Goal: Information Seeking & Learning: Find specific fact

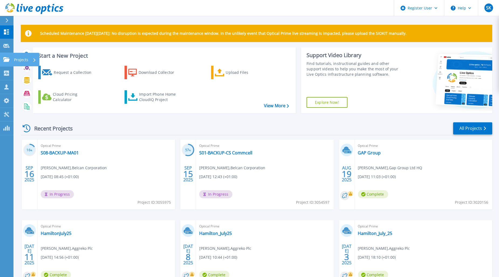
click at [8, 61] on icon at bounding box center [6, 59] width 6 height 5
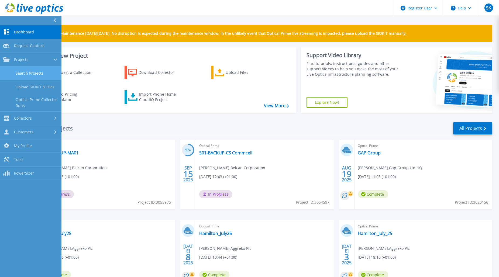
click at [25, 74] on link "Search Projects" at bounding box center [30, 74] width 61 height 14
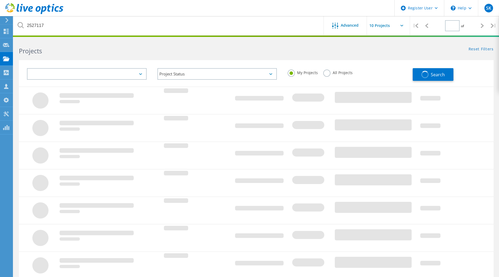
type input "1"
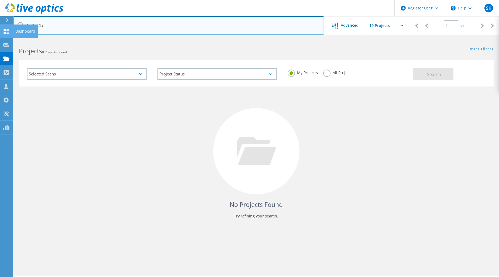
drag, startPoint x: 93, startPoint y: 27, endPoint x: 1, endPoint y: 26, distance: 91.9
click at [0, 25] on html "Register User \n Help Explore Helpful Articles Contact Support SK Dell User Stu…" at bounding box center [249, 146] width 499 height 292
paste input "23"
type input "2527123"
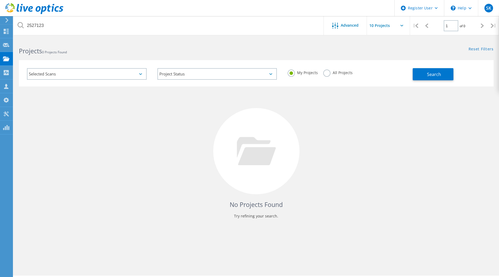
click at [328, 73] on label "All Projects" at bounding box center [337, 72] width 29 height 5
click at [0, 0] on input "All Projects" at bounding box center [0, 0] width 0 height 0
click at [432, 71] on button "Search" at bounding box center [433, 74] width 41 height 12
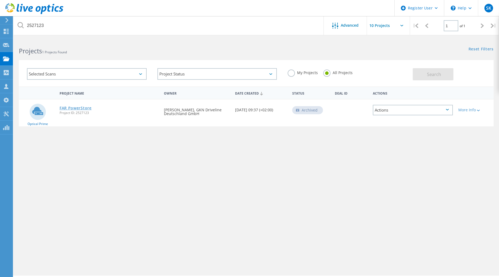
click at [88, 104] on div "FAR PowerStore Project ID: 2527123" at bounding box center [109, 109] width 104 height 20
click at [88, 106] on link "FAR PowerStore" at bounding box center [76, 108] width 32 height 4
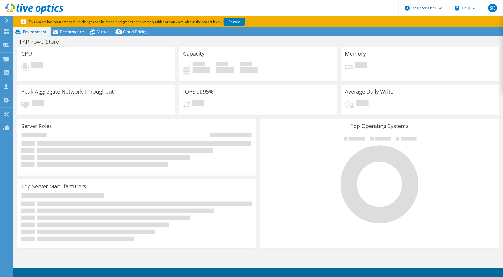
select select "Mumbai"
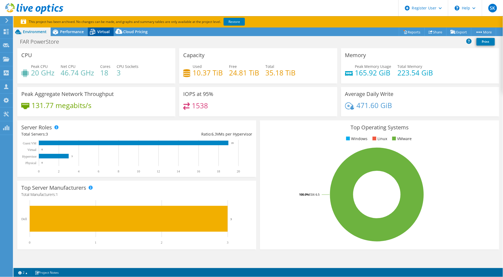
click at [105, 28] on div "Virtual" at bounding box center [101, 31] width 26 height 9
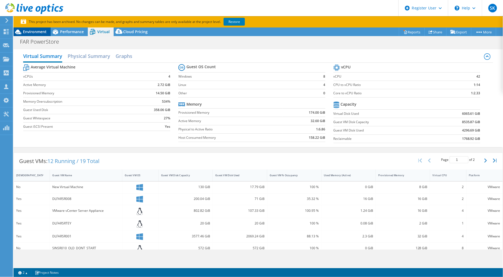
click at [41, 29] on div "Environment" at bounding box center [31, 31] width 37 height 9
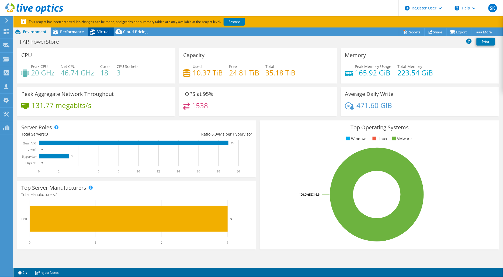
click at [101, 31] on span "Virtual" at bounding box center [103, 31] width 12 height 5
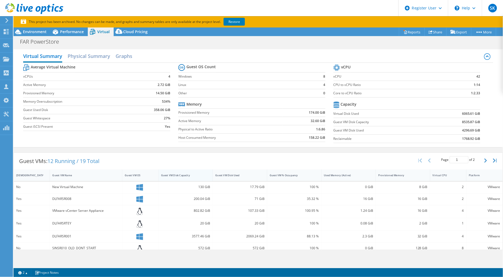
click at [187, 175] on div "Guest VM Disk Capacity" at bounding box center [182, 176] width 43 height 4
click at [188, 175] on div "Guest VM Disk Capacity" at bounding box center [182, 176] width 43 height 4
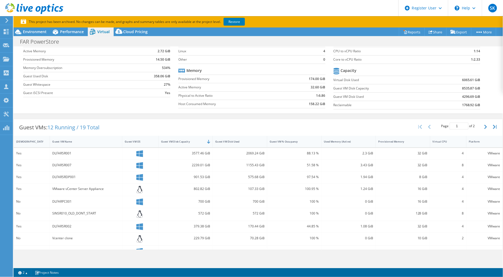
scroll to position [60, 0]
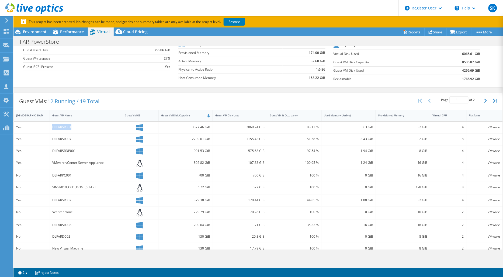
drag, startPoint x: 52, startPoint y: 126, endPoint x: 74, endPoint y: 126, distance: 22.1
click at [75, 126] on div "DLFARSR001" at bounding box center [85, 127] width 67 height 6
drag, startPoint x: 74, startPoint y: 126, endPoint x: 63, endPoint y: 127, distance: 10.8
copy div "DLFARSR001"
drag, startPoint x: 50, startPoint y: 139, endPoint x: 74, endPoint y: 140, distance: 23.5
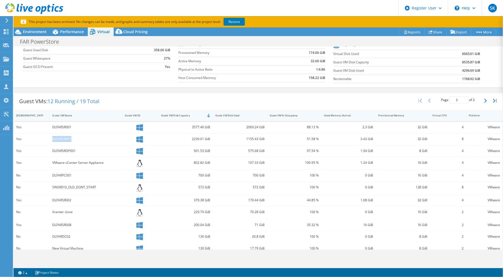
click at [74, 140] on div "DLFARSR007" at bounding box center [86, 140] width 73 height 12
drag, startPoint x: 74, startPoint y: 140, endPoint x: 68, endPoint y: 140, distance: 5.4
copy div "DLFARSR007"
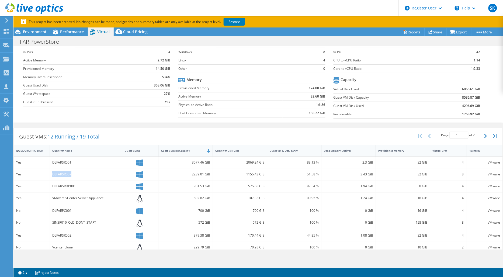
scroll to position [0, 0]
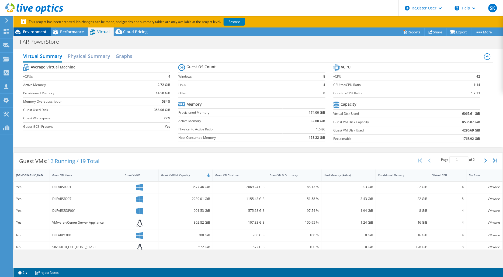
click at [42, 32] on span "Environment" at bounding box center [35, 31] width 24 height 5
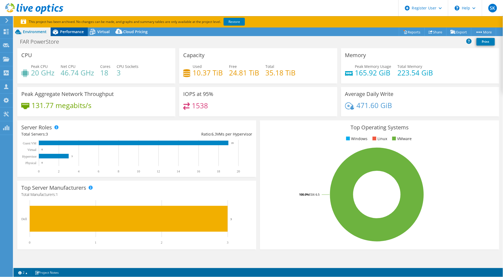
click at [58, 32] on icon at bounding box center [55, 32] width 5 height 5
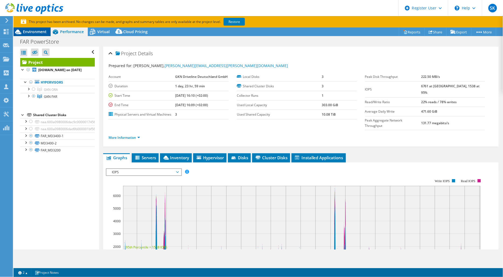
click at [41, 30] on span "Environment" at bounding box center [35, 31] width 24 height 5
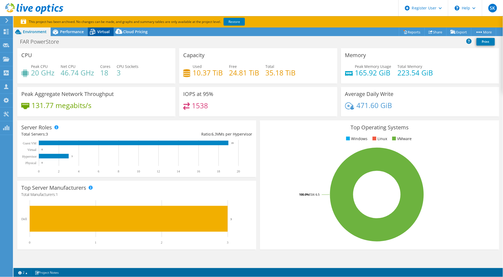
click at [98, 33] on span "Virtual" at bounding box center [103, 31] width 12 height 5
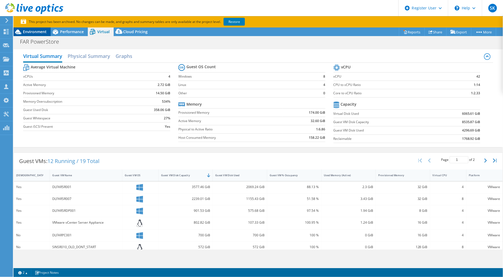
click at [30, 33] on span "Environment" at bounding box center [35, 31] width 24 height 5
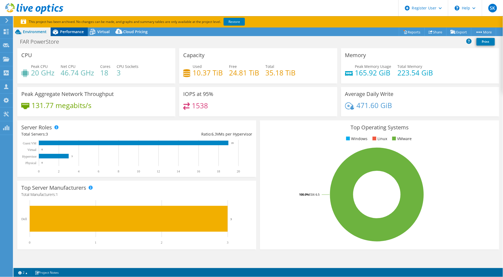
click at [77, 33] on span "Performance" at bounding box center [72, 31] width 24 height 5
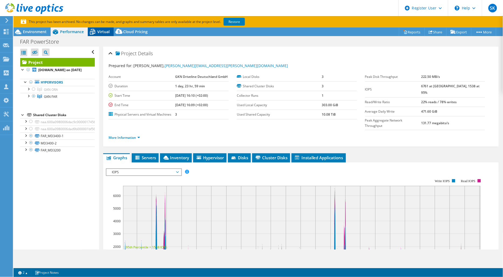
click at [101, 33] on span "Virtual" at bounding box center [103, 31] width 12 height 5
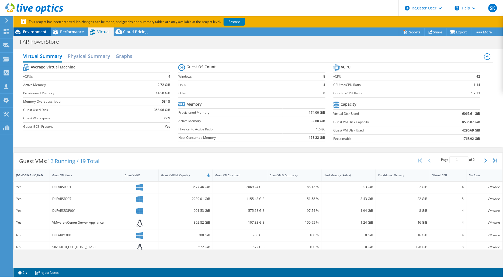
click at [41, 31] on span "Environment" at bounding box center [35, 31] width 24 height 5
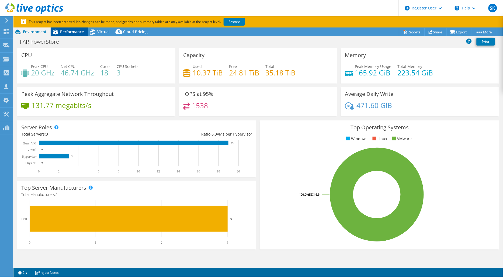
click at [63, 32] on span "Performance" at bounding box center [72, 31] width 24 height 5
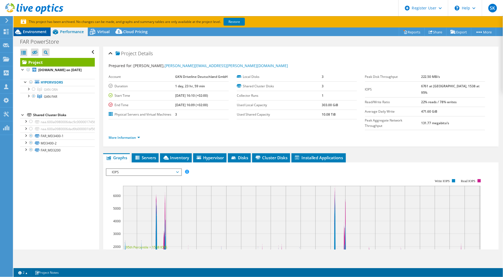
click at [35, 30] on span "Environment" at bounding box center [35, 31] width 24 height 5
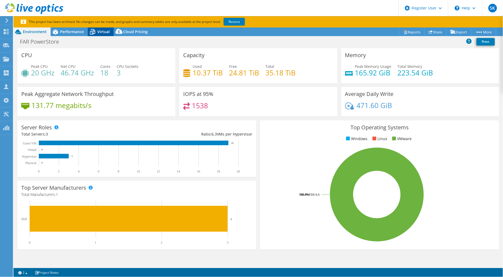
click at [96, 31] on icon at bounding box center [92, 31] width 9 height 9
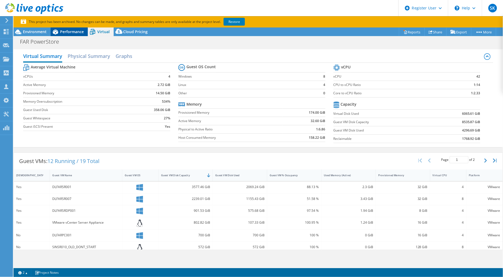
click at [66, 35] on div "Performance" at bounding box center [69, 31] width 37 height 9
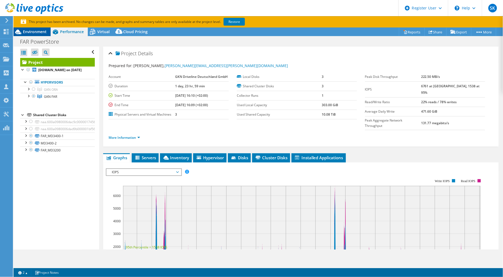
click at [44, 32] on span "Environment" at bounding box center [35, 31] width 24 height 5
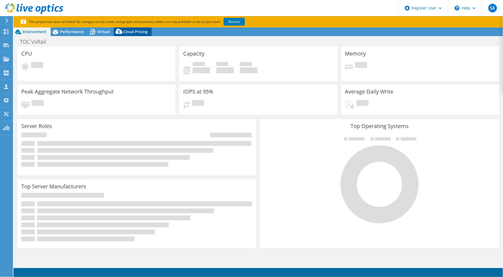
select select "USD"
select select "EUFrankfurt"
select select "EUR"
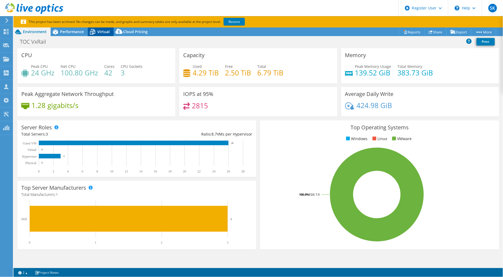
click at [99, 33] on span "Virtual" at bounding box center [103, 31] width 12 height 5
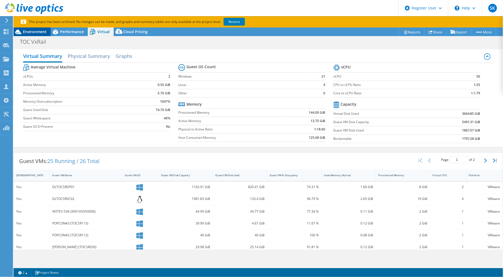
click at [41, 33] on span "Environment" at bounding box center [35, 31] width 24 height 5
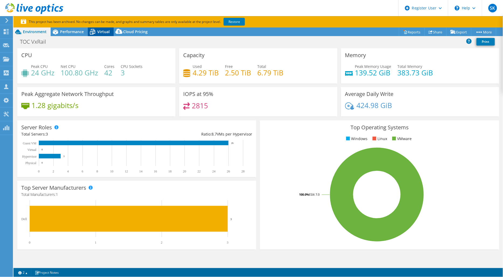
click at [89, 32] on icon at bounding box center [92, 31] width 9 height 9
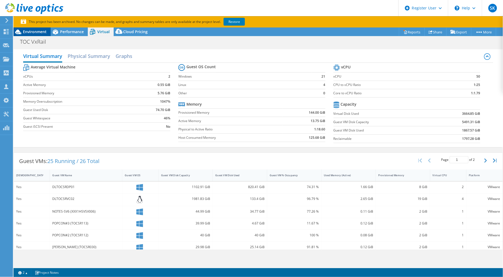
click at [33, 32] on span "Environment" at bounding box center [35, 31] width 24 height 5
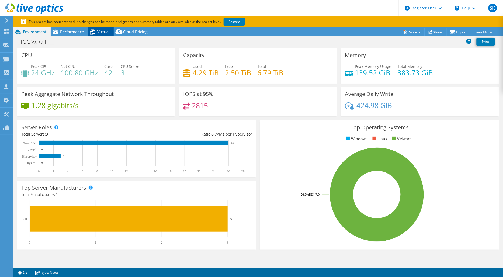
click at [98, 29] on div "Virtual" at bounding box center [101, 31] width 26 height 9
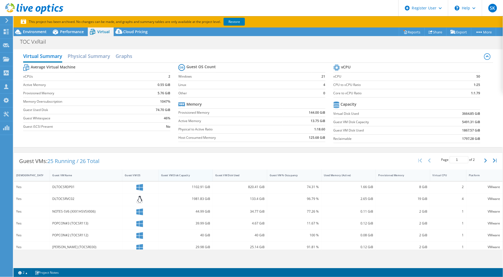
click at [187, 174] on div "Guest VM Disk Capacity" at bounding box center [182, 176] width 43 height 4
click at [186, 175] on div "Guest VM Disk Capacity" at bounding box center [182, 176] width 43 height 4
drag, startPoint x: 457, startPoint y: 121, endPoint x: 476, endPoint y: 121, distance: 18.6
click at [476, 121] on td "5491.31 GiB" at bounding box center [457, 122] width 48 height 8
drag, startPoint x: 52, startPoint y: 187, endPoint x: 74, endPoint y: 186, distance: 21.8
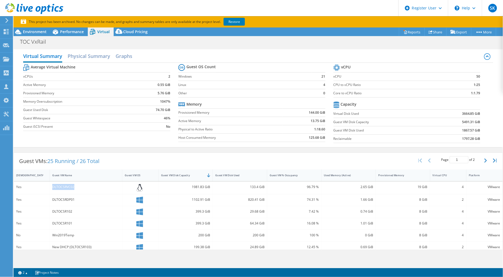
click at [74, 186] on div "DLTOCSRVC02" at bounding box center [86, 188] width 73 height 13
copy div "DLTOCSRVC02"
drag, startPoint x: 51, startPoint y: 201, endPoint x: 74, endPoint y: 201, distance: 22.9
click at [75, 201] on div "DLTOCSRDP01" at bounding box center [86, 200] width 73 height 12
copy div "DLTOCSRDP01"
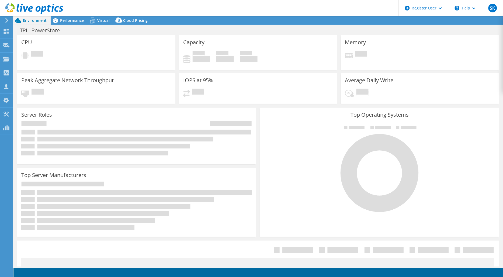
select select "USD"
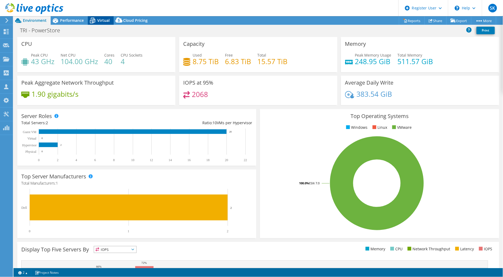
click at [96, 19] on icon at bounding box center [92, 20] width 9 height 9
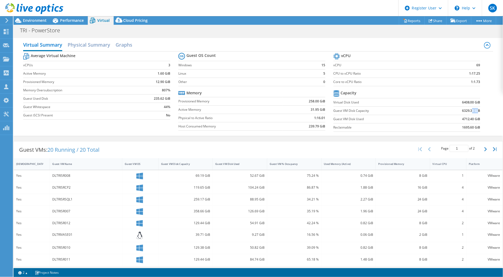
drag, startPoint x: 475, startPoint y: 111, endPoint x: 466, endPoint y: 111, distance: 8.9
click at [467, 111] on b "6329.30 GiB" at bounding box center [471, 110] width 18 height 5
drag, startPoint x: 466, startPoint y: 111, endPoint x: 462, endPoint y: 120, distance: 9.6
click at [466, 111] on b "6329.30 GiB" at bounding box center [471, 110] width 18 height 5
drag, startPoint x: 476, startPoint y: 111, endPoint x: 459, endPoint y: 111, distance: 16.7
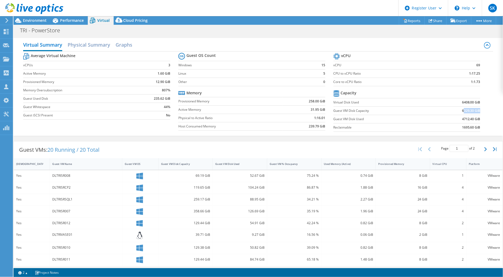
click at [462, 111] on b "6329.30 GiB" at bounding box center [471, 110] width 18 height 5
click at [41, 20] on span "Environment" at bounding box center [35, 20] width 24 height 5
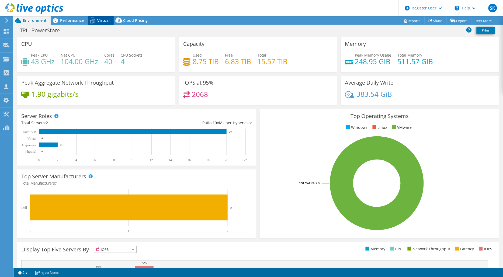
click at [92, 22] on icon at bounding box center [92, 20] width 9 height 9
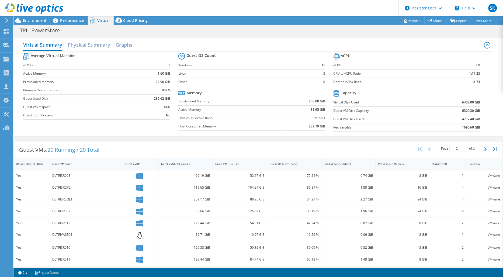
click at [201, 162] on div "Guest VM Disk Capacity" at bounding box center [182, 164] width 43 height 4
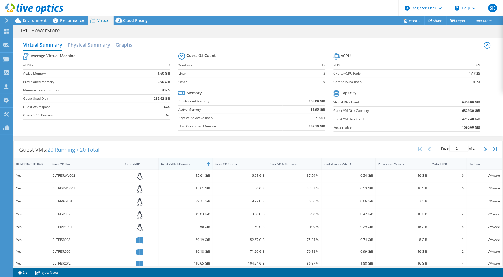
click at [202, 164] on div "Guest VM Disk Capacity" at bounding box center [183, 164] width 48 height 8
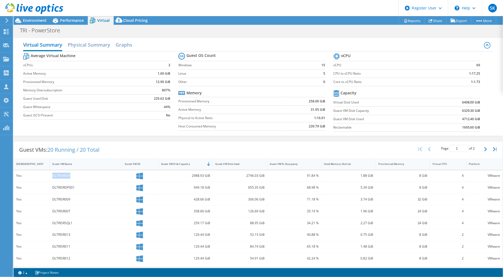
drag, startPoint x: 77, startPoint y: 177, endPoint x: 48, endPoint y: 176, distance: 28.9
click at [48, 176] on div "Yes DLTRISR004 2988.93 GiB 2746.03 GiB 91.84 % 1.88 GiB 8 GiB 4 VMware" at bounding box center [258, 176] width 489 height 12
drag, startPoint x: 48, startPoint y: 176, endPoint x: 56, endPoint y: 176, distance: 7.8
copy div "DLTRISR004"
click at [244, 166] on div "Guest VM Disk Used" at bounding box center [237, 164] width 48 height 8
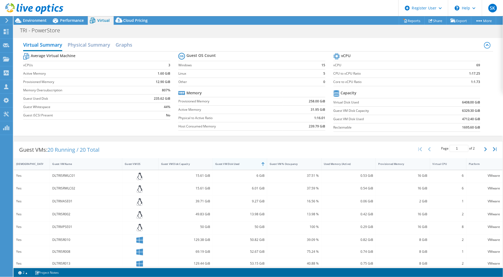
click at [240, 163] on div "Guest VM Disk Used" at bounding box center [236, 164] width 43 height 4
